Goal: Check status: Check status

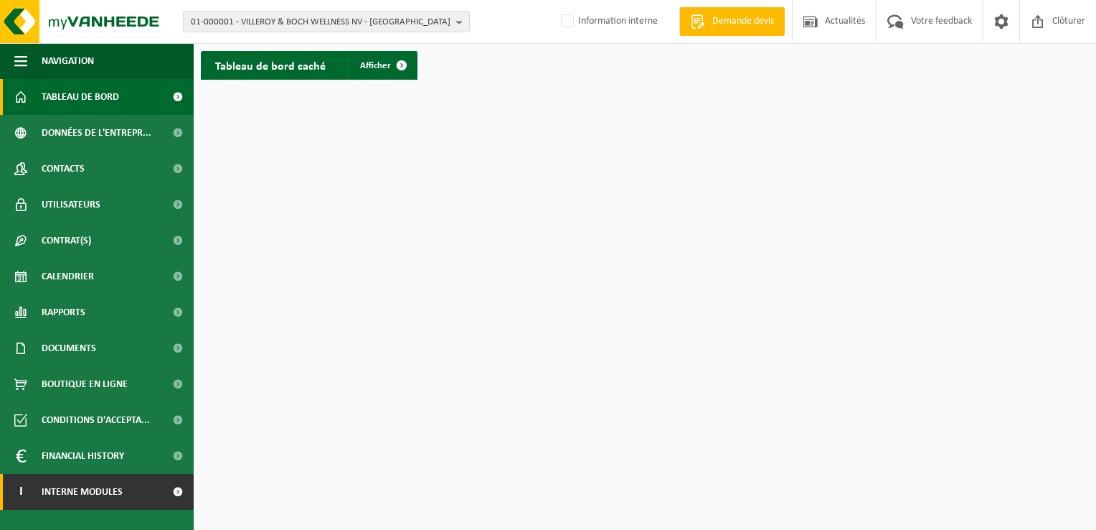
click at [82, 491] on span "Interne modules" at bounding box center [82, 492] width 81 height 36
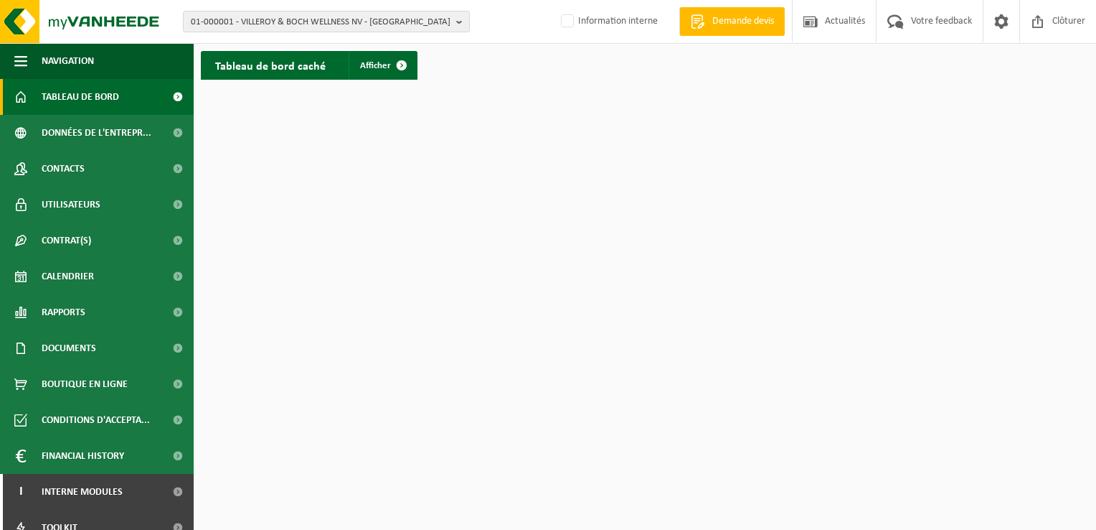
scroll to position [87, 0]
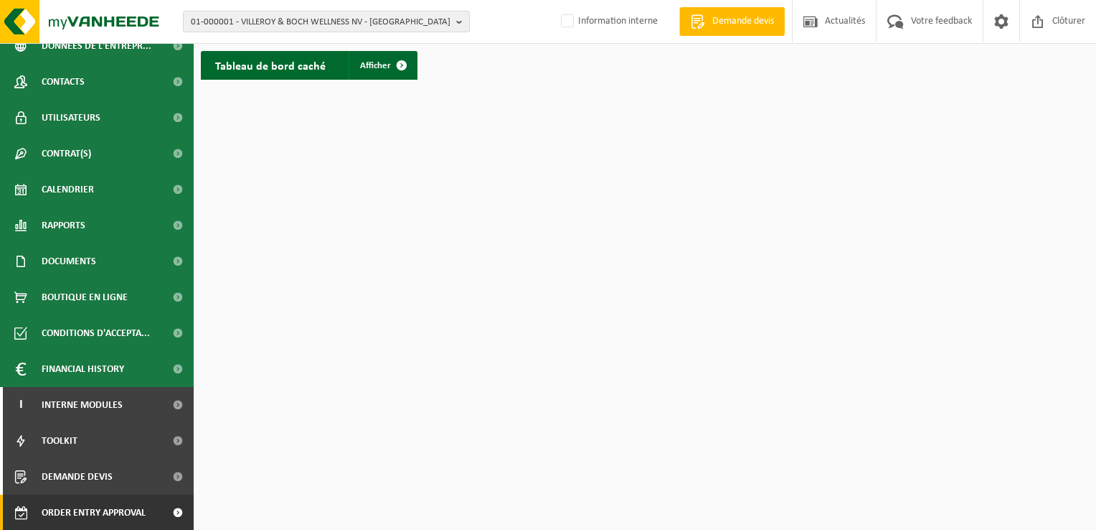
click at [118, 518] on span "Order entry approval" at bounding box center [94, 512] width 104 height 36
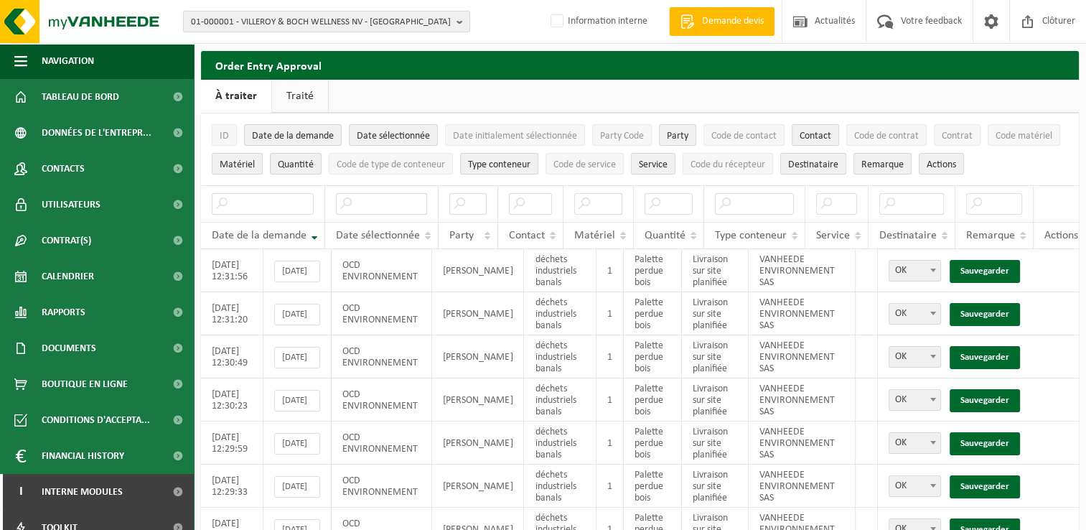
click at [303, 99] on link "Traité" at bounding box center [300, 96] width 56 height 33
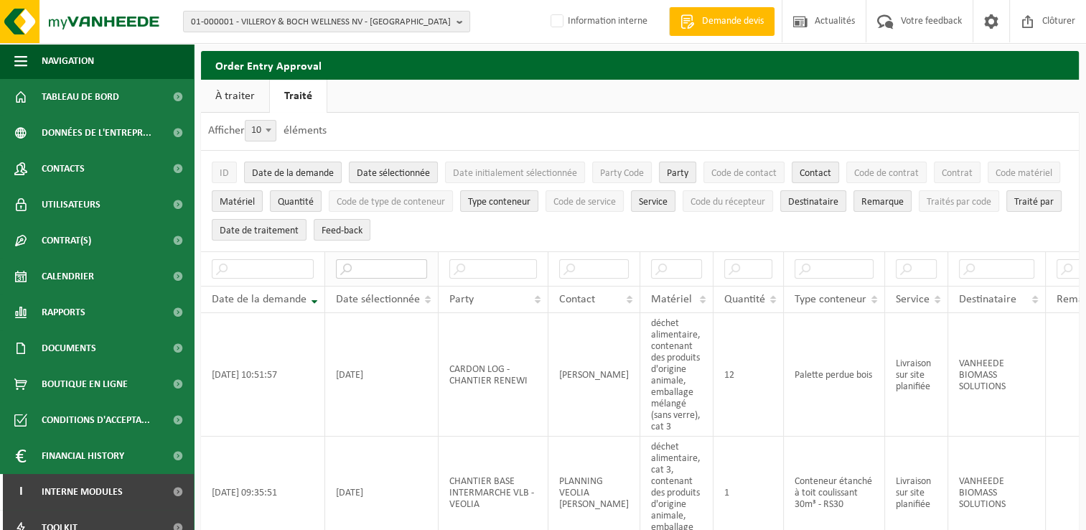
click at [385, 268] on input "text" at bounding box center [381, 268] width 91 height 19
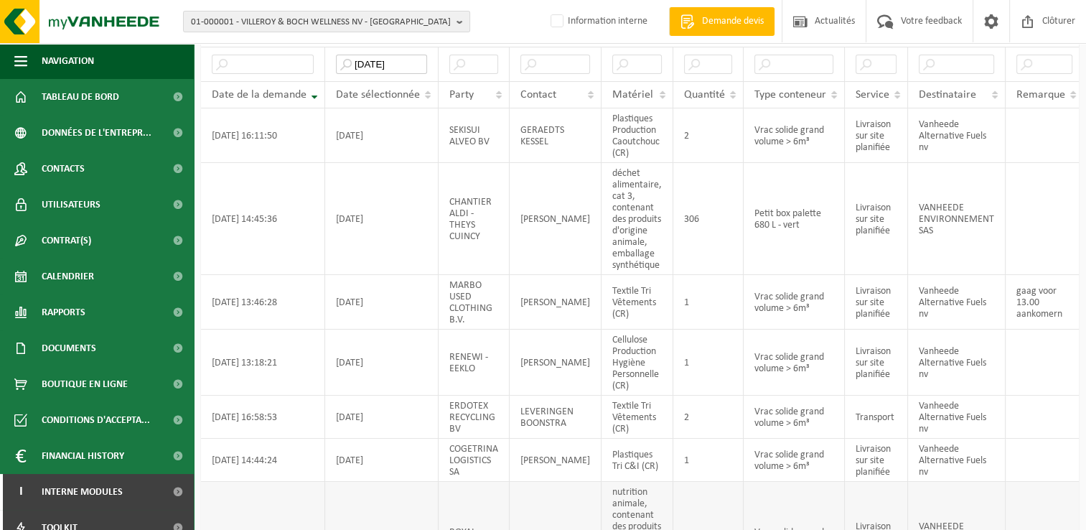
scroll to position [144, 0]
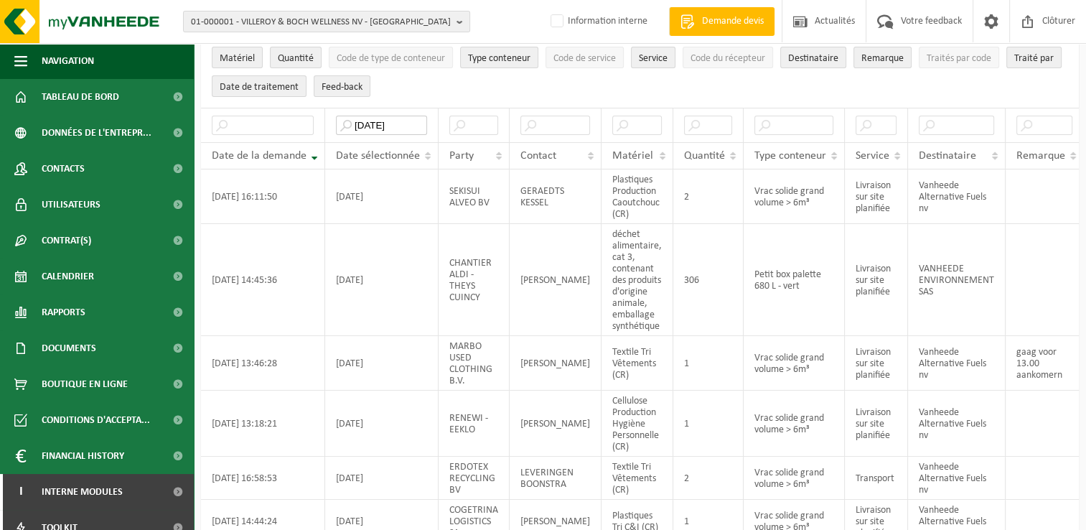
type input "[DATE]"
